Goal: Information Seeking & Learning: Learn about a topic

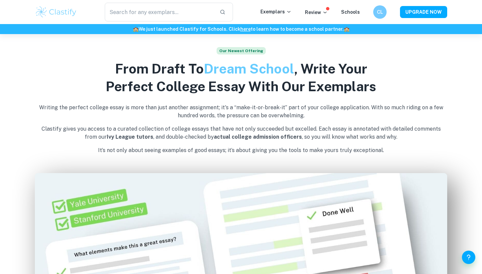
scroll to position [297, 0]
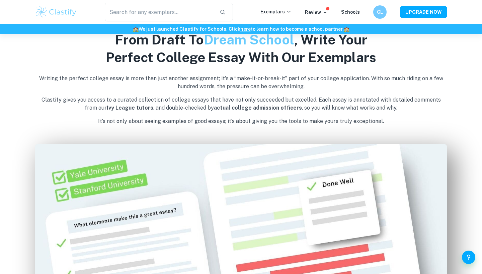
click at [282, 5] on div "​ Exemplars Review Schools CL UPGRADE NOW" at bounding box center [241, 12] width 428 height 19
click at [267, 17] on div "​ Exemplars Review Schools CL UPGRADE NOW" at bounding box center [241, 12] width 428 height 19
click at [267, 9] on p "Exemplars" at bounding box center [275, 11] width 31 height 7
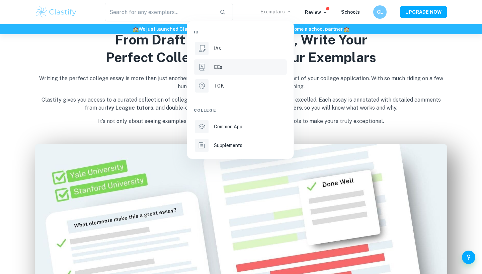
click at [219, 63] on li "EEs" at bounding box center [240, 67] width 93 height 16
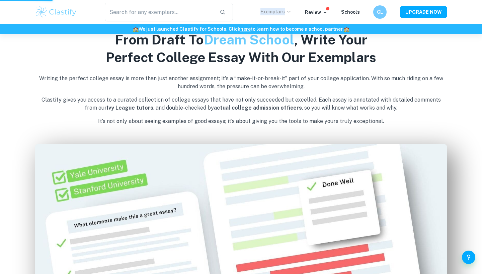
click at [291, 14] on p "Exemplars" at bounding box center [275, 11] width 31 height 7
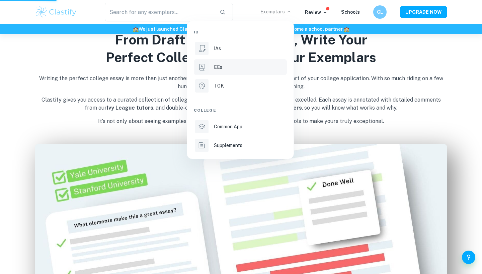
click at [229, 71] on div "EEs" at bounding box center [250, 67] width 72 height 7
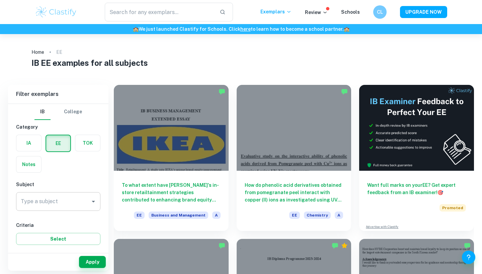
click at [43, 194] on div "Type a subject" at bounding box center [58, 201] width 84 height 19
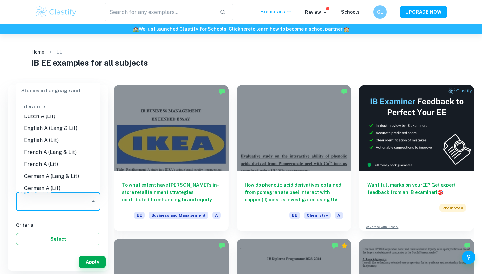
scroll to position [64, 0]
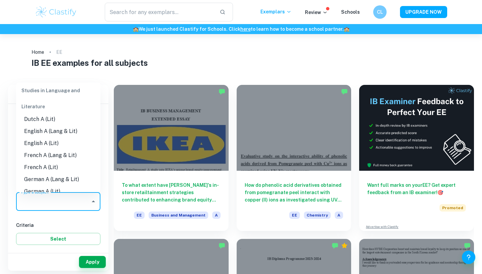
click at [41, 140] on li "English A (Lit)" at bounding box center [58, 143] width 84 height 12
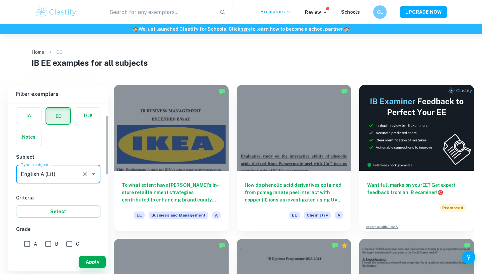
scroll to position [27, 0]
click at [54, 172] on input "English A (Lit)" at bounding box center [49, 174] width 60 height 13
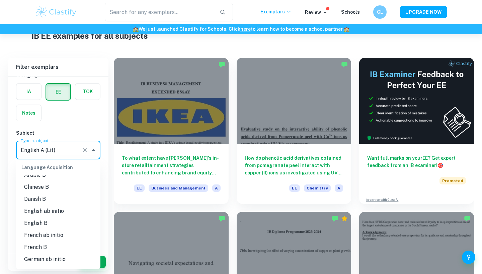
scroll to position [372, 0]
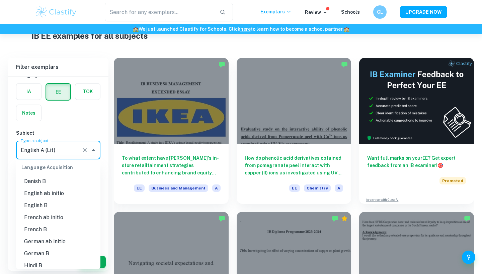
click at [43, 208] on li "English B" at bounding box center [58, 206] width 84 height 12
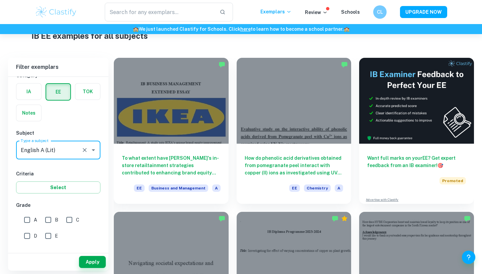
type input "English B"
click at [40, 188] on button "Select" at bounding box center [58, 188] width 84 height 12
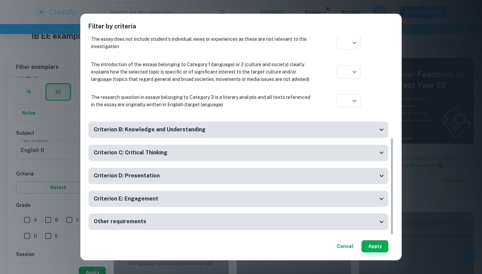
scroll to position [38, 0]
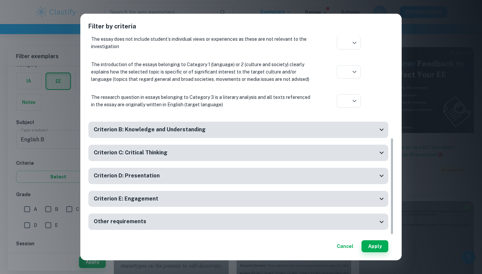
click at [181, 128] on h6 "Criterion B: Knowledge and Understanding" at bounding box center [150, 130] width 112 height 8
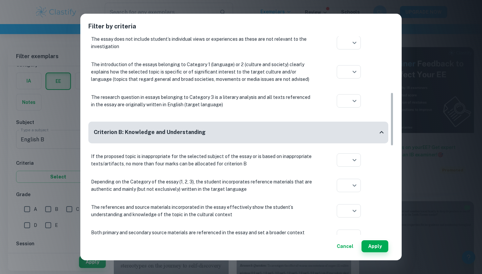
click at [262, 136] on div "Criterion B: Knowledge and Understanding" at bounding box center [236, 132] width 284 height 8
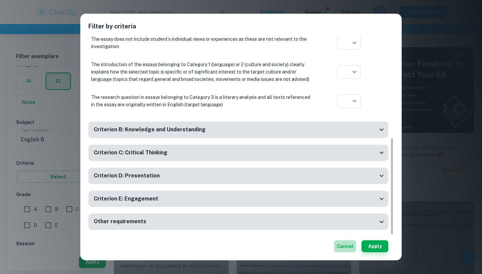
click at [349, 251] on button "Cancel" at bounding box center [345, 247] width 22 height 12
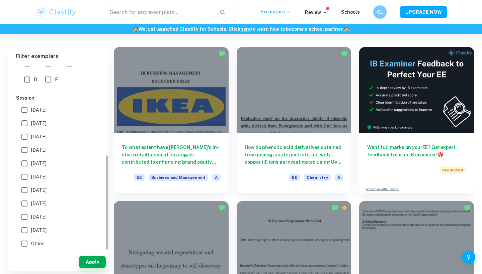
scroll to position [170, 0]
click at [25, 111] on input "[DATE]" at bounding box center [24, 109] width 13 height 13
checkbox input "false"
click at [94, 260] on button "Apply" at bounding box center [92, 262] width 27 height 12
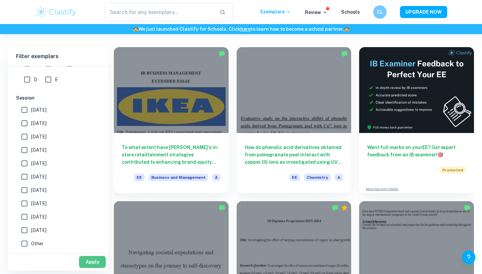
scroll to position [34, 0]
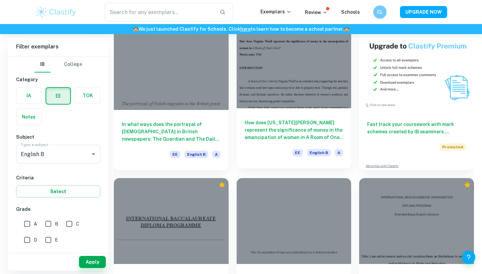
scroll to position [1917, 0]
